Goal: Navigation & Orientation: Find specific page/section

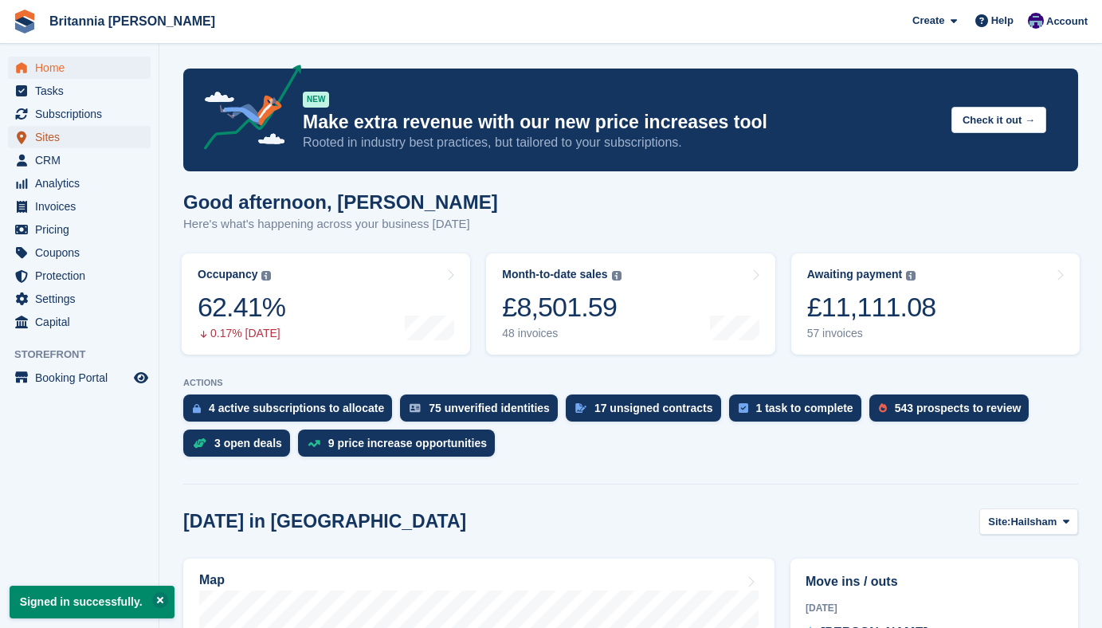
click at [43, 139] on span "Sites" at bounding box center [83, 137] width 96 height 22
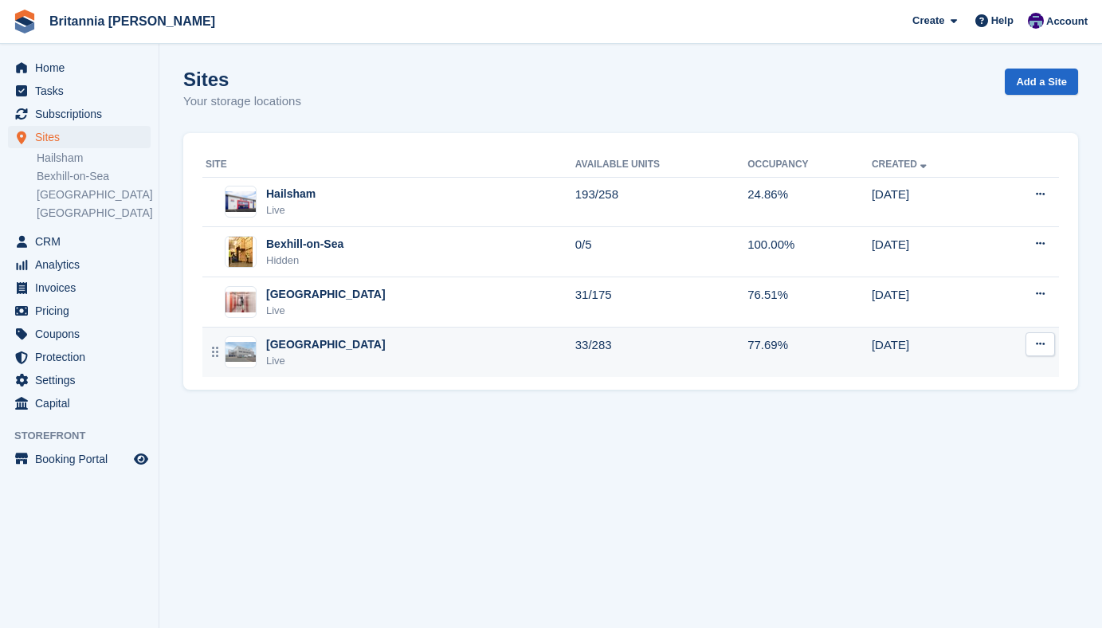
click at [324, 353] on div "Eastbourne Live" at bounding box center [391, 352] width 370 height 33
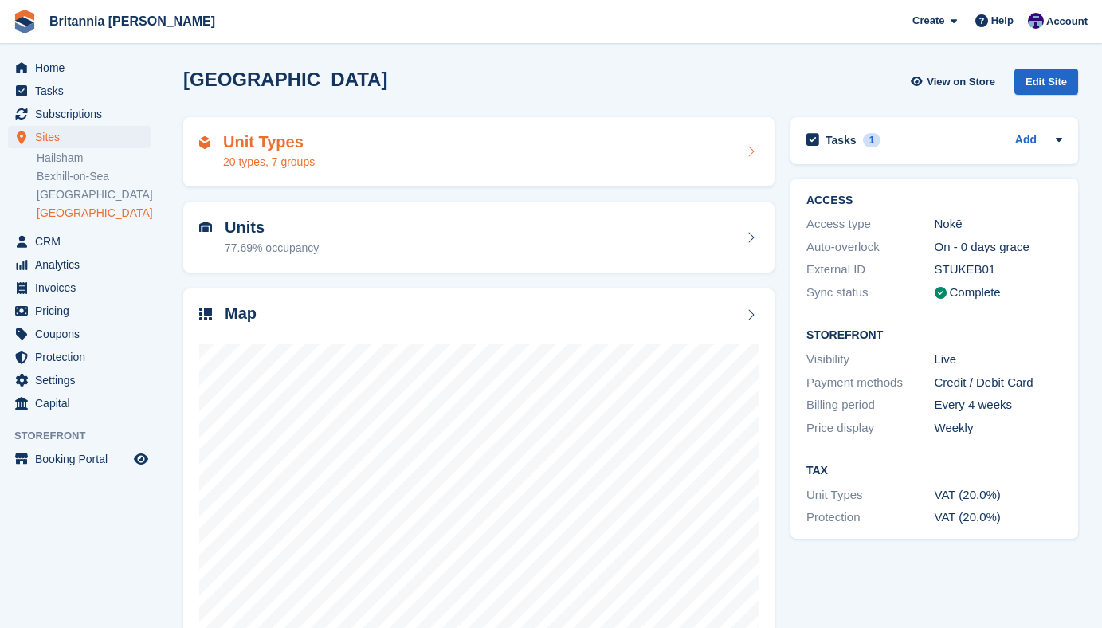
click at [302, 170] on div "20 types, 7 groups" at bounding box center [269, 162] width 92 height 17
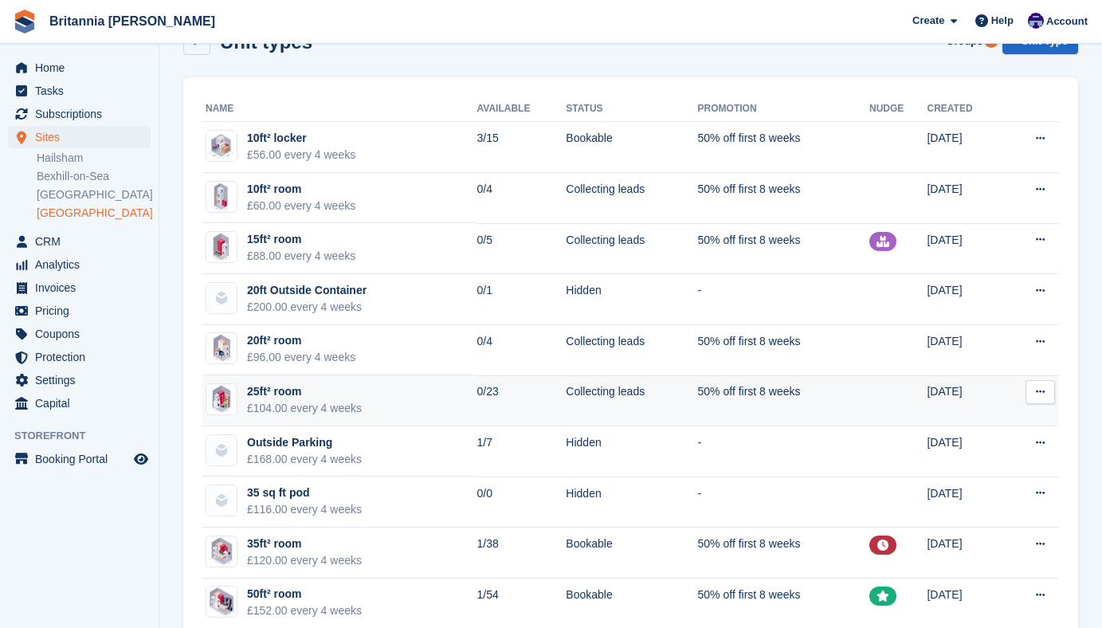
scroll to position [41, 0]
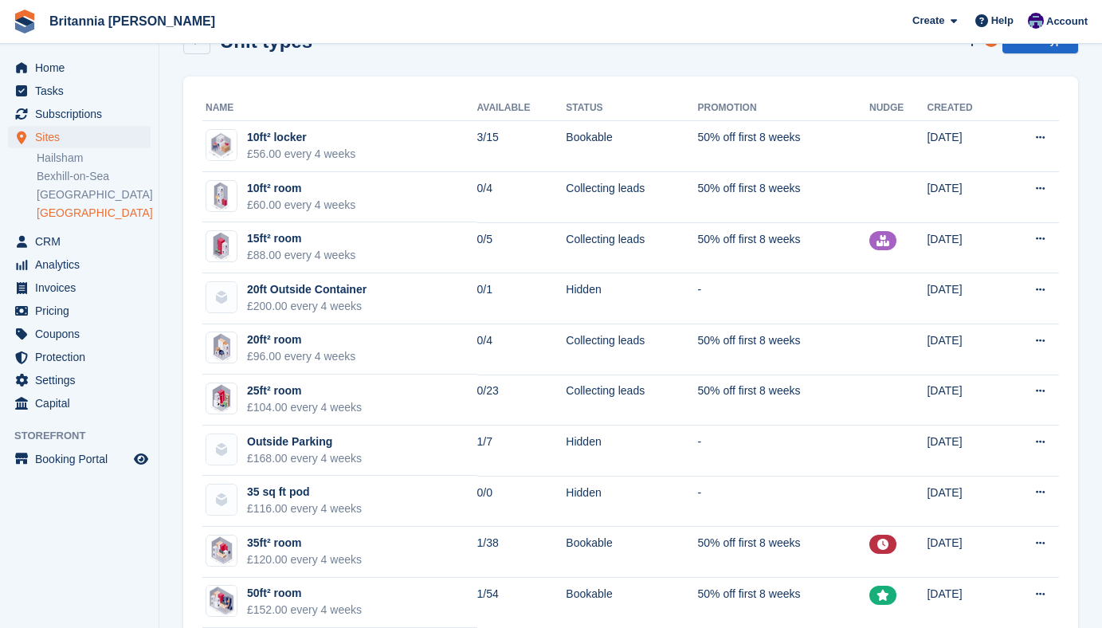
click at [64, 214] on link "[GEOGRAPHIC_DATA]" at bounding box center [94, 213] width 114 height 15
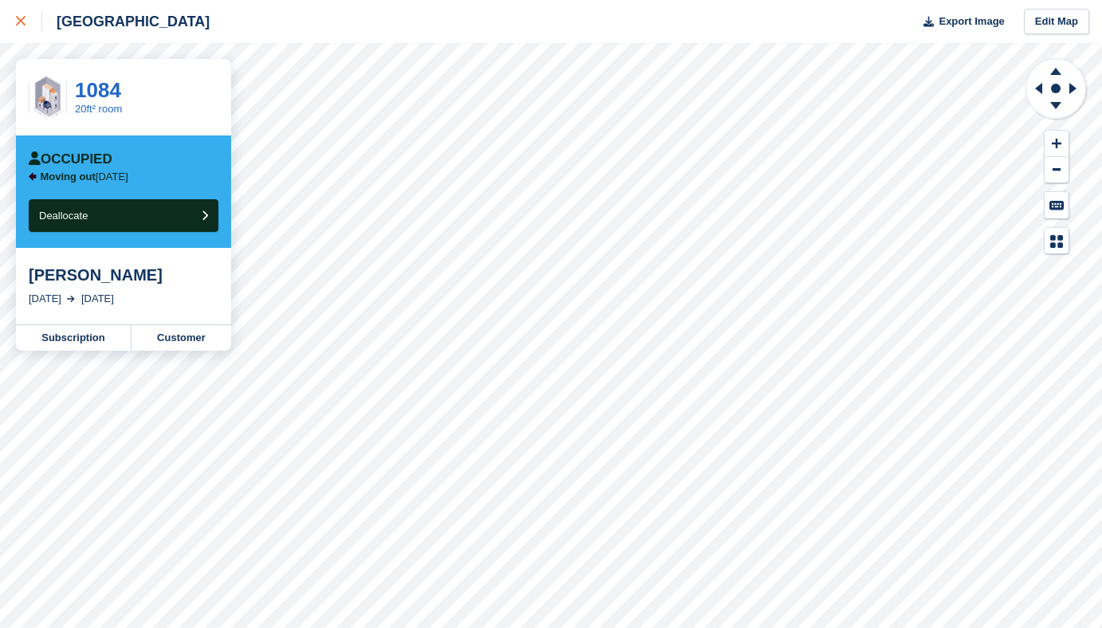
click at [20, 18] on icon at bounding box center [21, 21] width 10 height 10
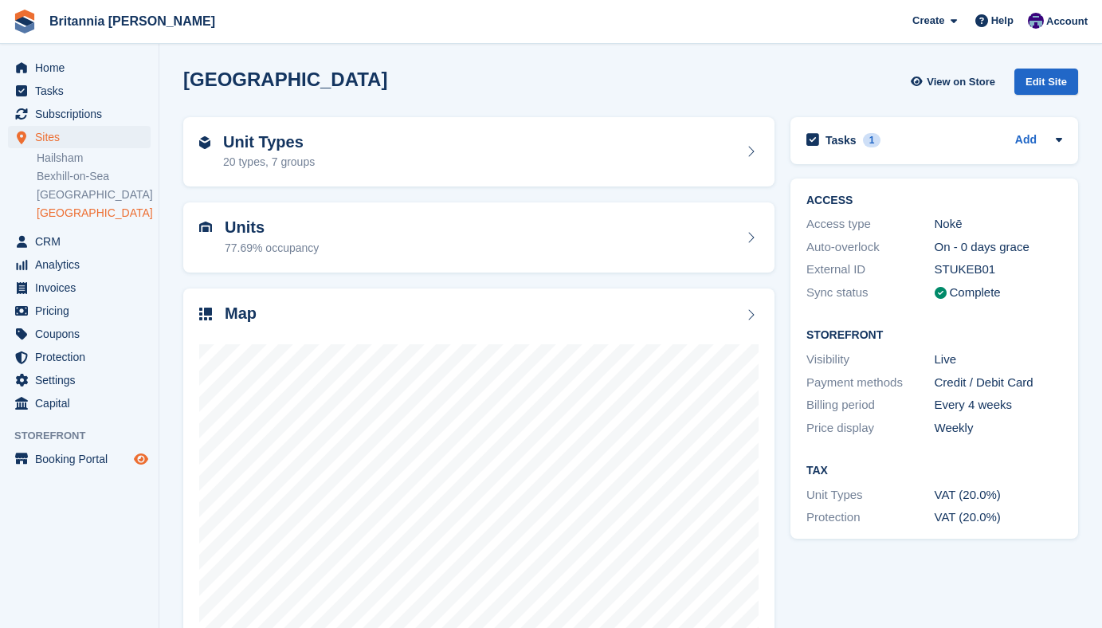
click at [140, 463] on icon "Preview store" at bounding box center [141, 458] width 14 height 13
